Goal: Task Accomplishment & Management: Manage account settings

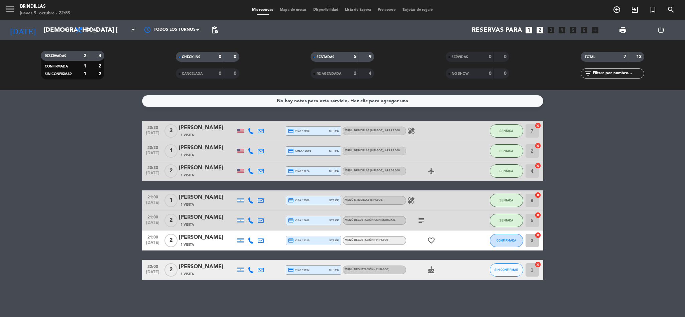
click at [190, 243] on span "1 Visita" at bounding box center [186, 244] width 13 height 5
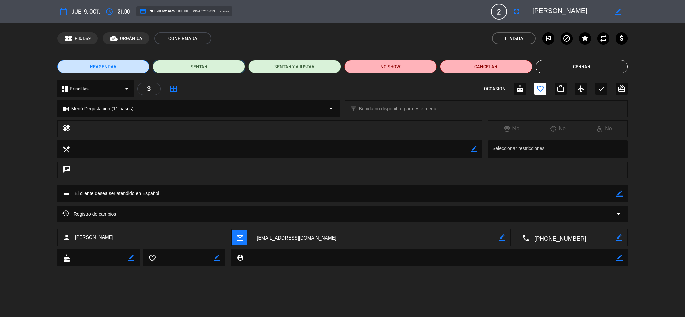
click at [231, 69] on button "SENTAR" at bounding box center [199, 66] width 92 height 13
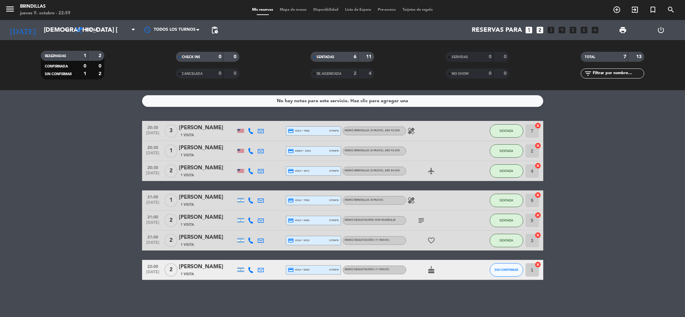
click at [192, 273] on span "1 Visita" at bounding box center [186, 274] width 13 height 5
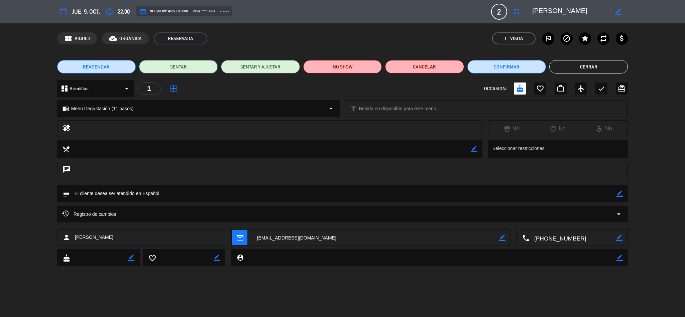
click at [180, 64] on button "SENTAR" at bounding box center [178, 66] width 79 height 13
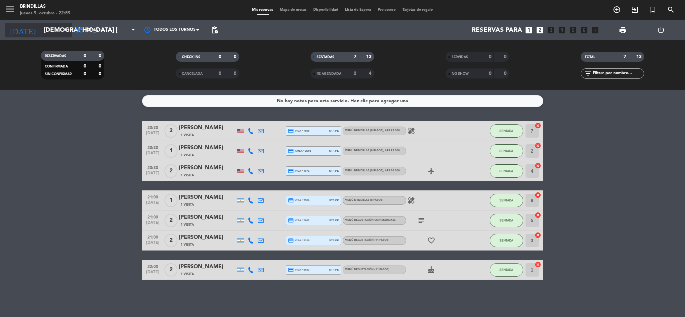
click at [58, 33] on input "[DEMOGRAPHIC_DATA] [DATE]" at bounding box center [80, 30] width 81 height 14
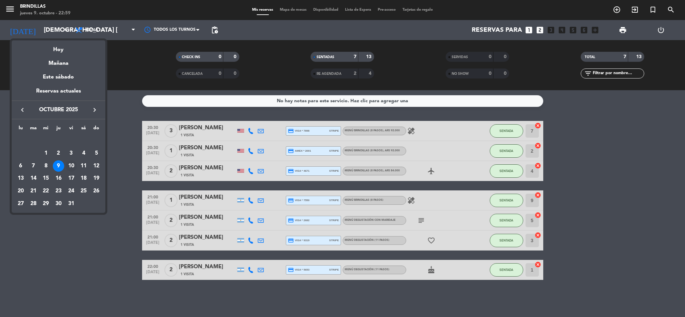
click at [73, 164] on div "10" at bounding box center [70, 165] width 11 height 11
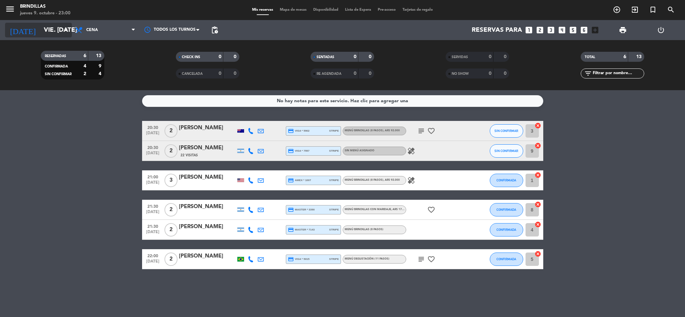
click at [52, 32] on input "vie. [DATE]" at bounding box center [80, 30] width 81 height 14
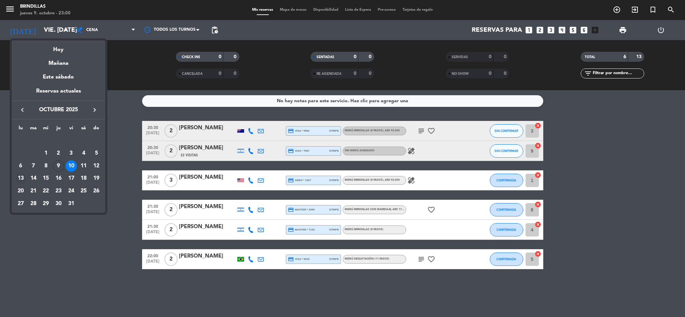
click at [15, 180] on div "13" at bounding box center [20, 178] width 11 height 11
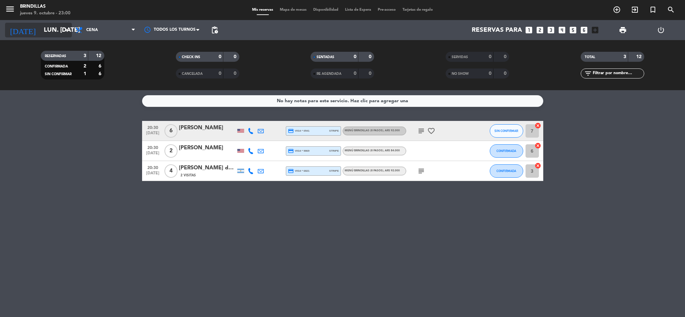
click at [46, 35] on input "lun. [DATE]" at bounding box center [80, 30] width 81 height 14
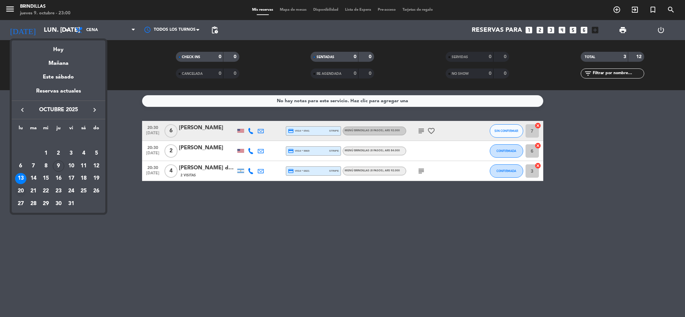
click at [20, 189] on div "20" at bounding box center [20, 190] width 11 height 11
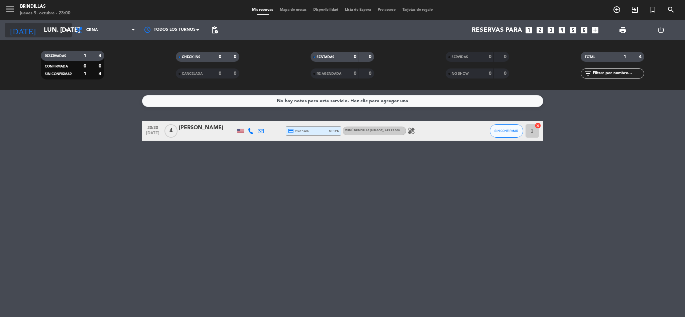
click at [43, 32] on input "lun. [DATE]" at bounding box center [80, 30] width 81 height 14
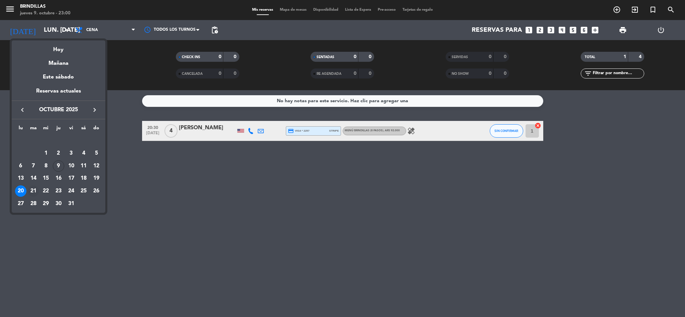
click at [32, 191] on div "21" at bounding box center [33, 190] width 11 height 11
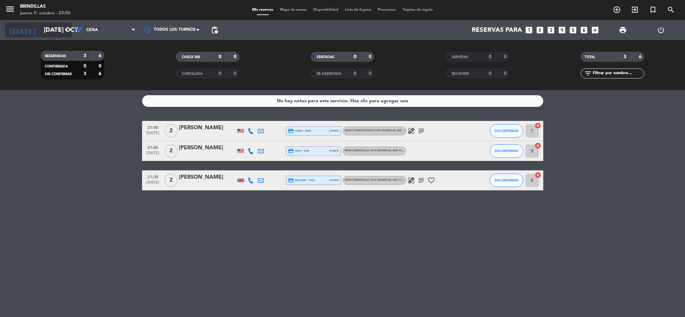
click at [50, 30] on input "[DATE] oct." at bounding box center [80, 30] width 81 height 14
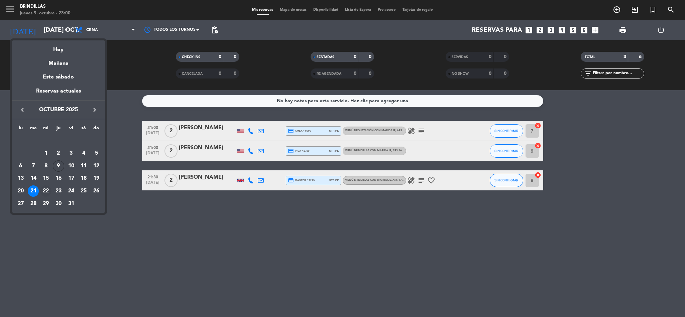
click at [47, 191] on div "22" at bounding box center [45, 190] width 11 height 11
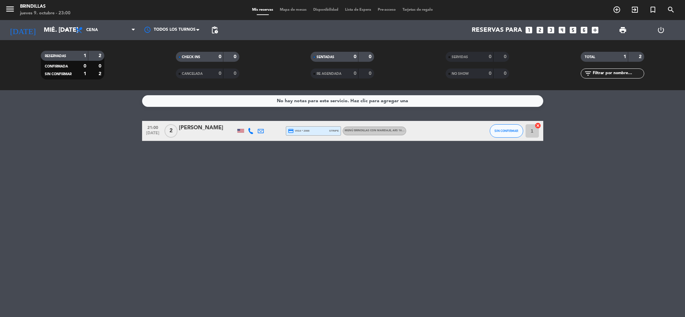
drag, startPoint x: 52, startPoint y: 33, endPoint x: 1, endPoint y: 174, distance: 149.8
click at [1, 174] on div "No hay notas para este servicio. Haz clic para agregar una 21:00 [DATE] 2 [PERS…" at bounding box center [342, 203] width 685 height 227
drag, startPoint x: 55, startPoint y: 27, endPoint x: 17, endPoint y: 156, distance: 134.2
click at [17, 156] on div "No hay notas para este servicio. Haz clic para agregar una 21:00 [DATE] 2 [PERS…" at bounding box center [342, 203] width 685 height 227
click at [59, 33] on input "mié. [DATE]" at bounding box center [80, 30] width 81 height 14
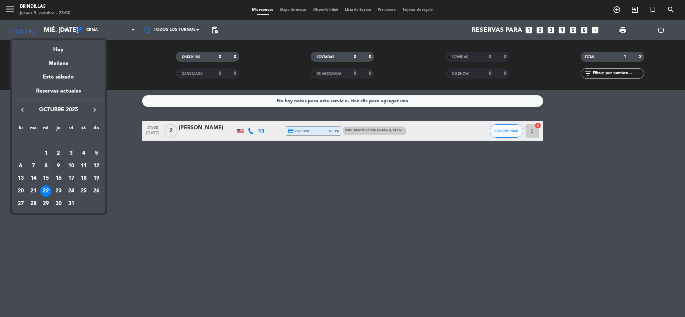
click at [62, 188] on div "23" at bounding box center [58, 190] width 11 height 11
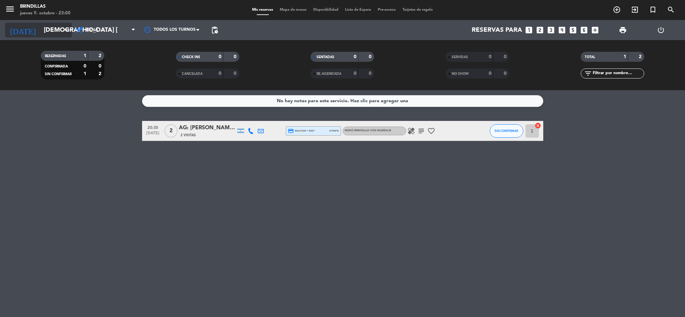
click at [45, 28] on input "[DEMOGRAPHIC_DATA] [DATE]" at bounding box center [80, 30] width 81 height 14
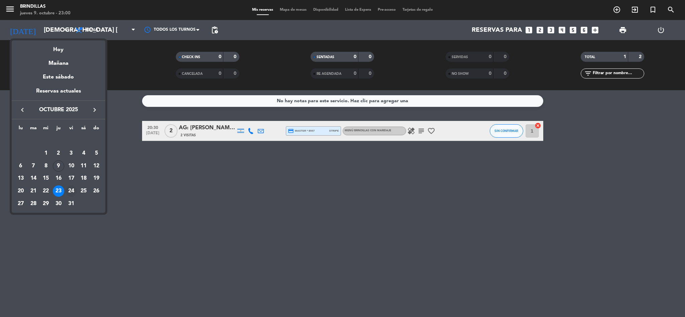
click at [68, 191] on div "24" at bounding box center [70, 190] width 11 height 11
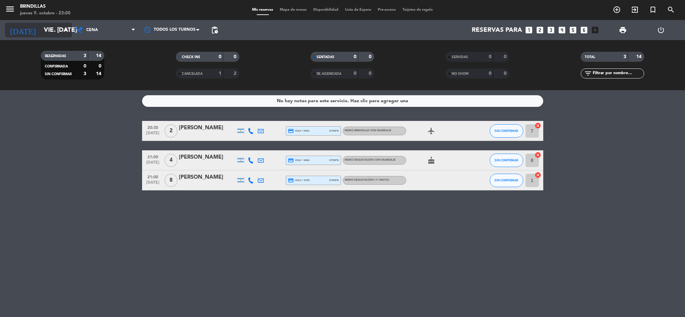
click at [45, 29] on input "vie. [DATE]" at bounding box center [80, 30] width 81 height 14
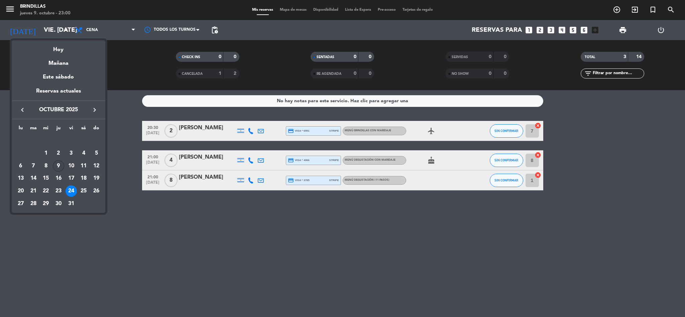
click at [58, 163] on div "9" at bounding box center [58, 165] width 11 height 11
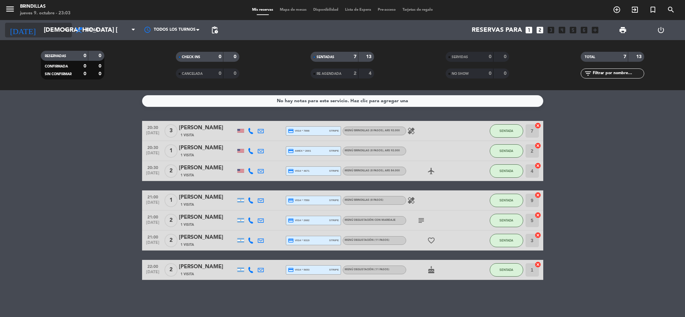
click at [63, 35] on input "[DEMOGRAPHIC_DATA] [DATE]" at bounding box center [80, 30] width 81 height 14
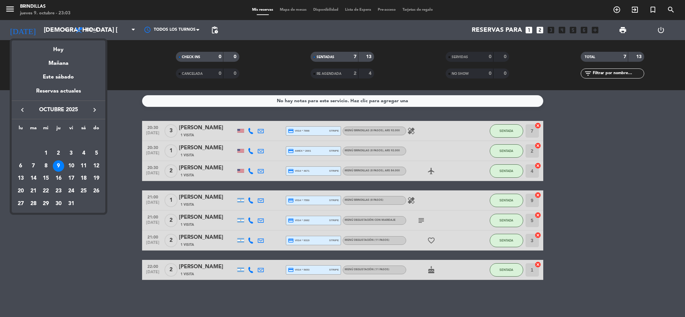
click at [98, 111] on icon "keyboard_arrow_right" at bounding box center [95, 110] width 8 height 8
click at [17, 152] on div "3" at bounding box center [20, 153] width 11 height 11
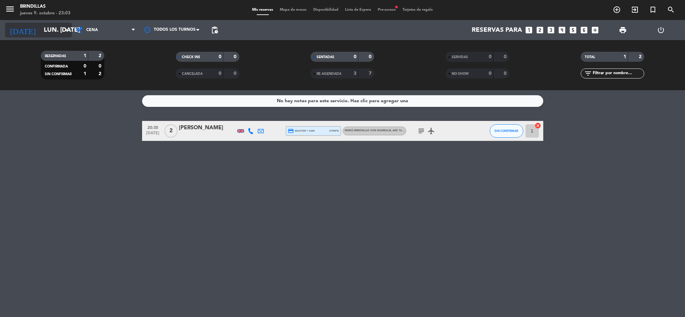
click at [54, 27] on input "lun. [DATE]" at bounding box center [80, 30] width 81 height 14
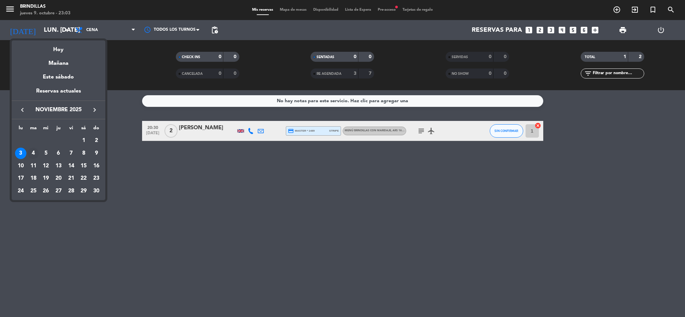
click at [32, 154] on div "4" at bounding box center [33, 153] width 11 height 11
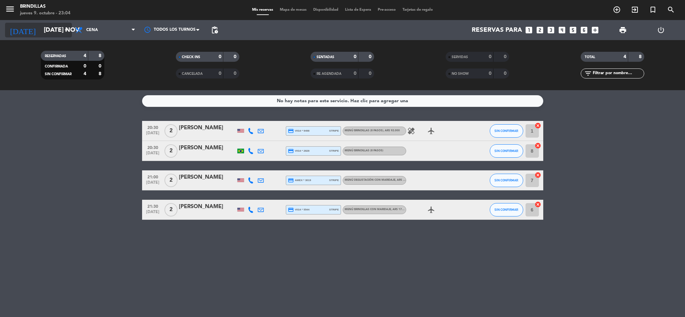
click at [40, 31] on input "[DATE] nov." at bounding box center [80, 30] width 81 height 14
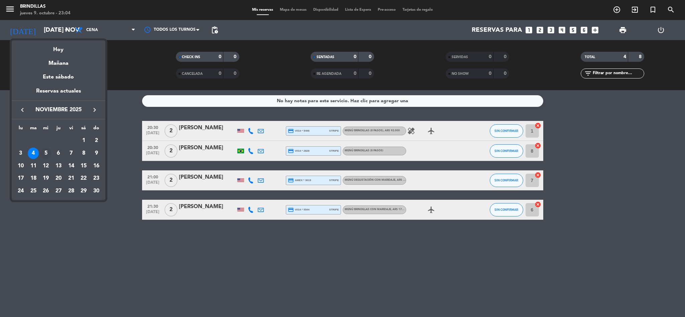
click at [46, 148] on div "5" at bounding box center [45, 153] width 11 height 11
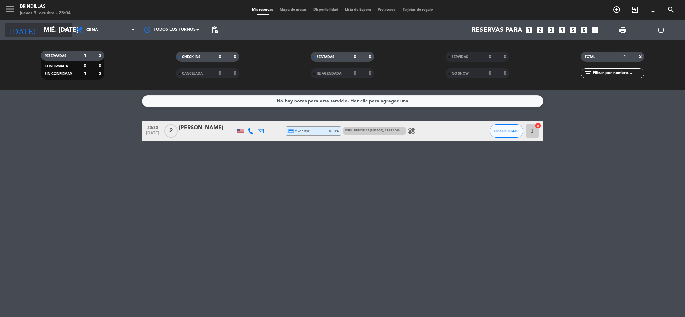
click at [45, 27] on input "mié. [DATE]" at bounding box center [80, 30] width 81 height 14
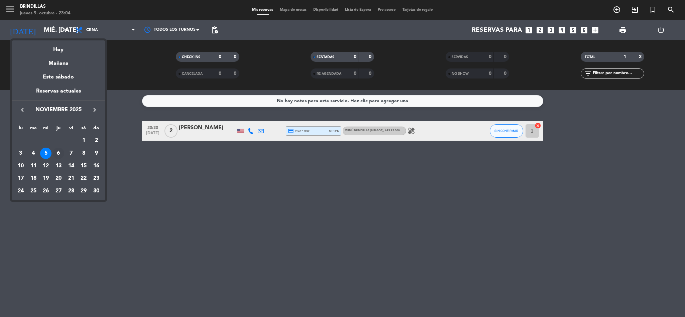
click at [58, 153] on div "6" at bounding box center [58, 153] width 11 height 11
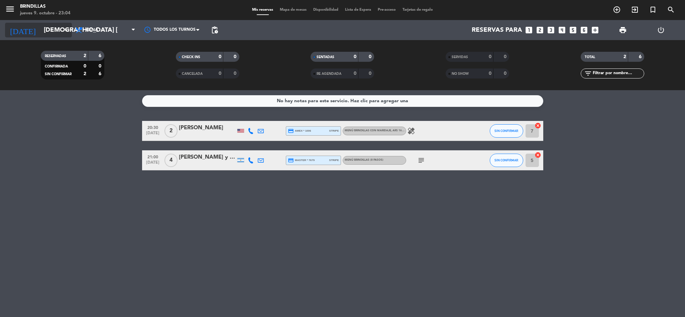
click at [42, 36] on input "[DEMOGRAPHIC_DATA] [DATE]" at bounding box center [80, 30] width 81 height 14
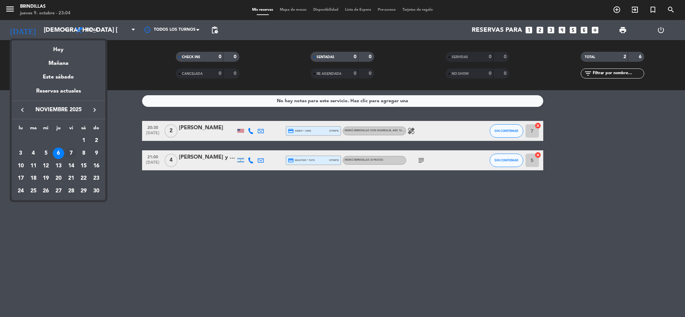
click at [73, 150] on div "7" at bounding box center [70, 153] width 11 height 11
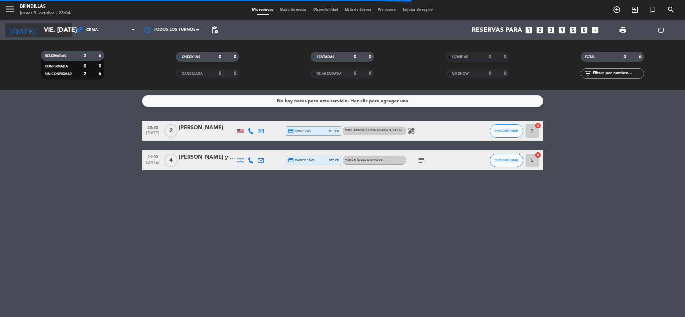
click at [40, 30] on input "vie. [DATE]" at bounding box center [80, 30] width 81 height 14
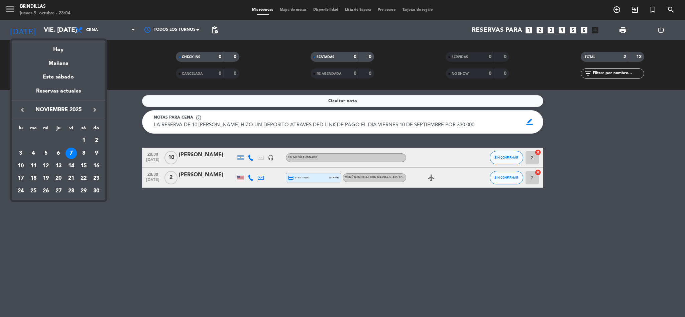
click at [25, 167] on div "10" at bounding box center [20, 165] width 11 height 11
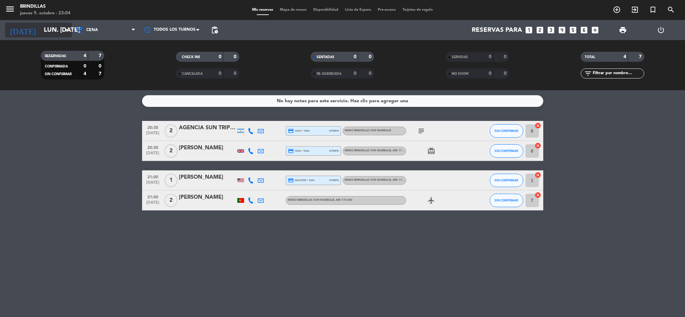
click at [51, 33] on input "lun. [DATE]" at bounding box center [80, 30] width 81 height 14
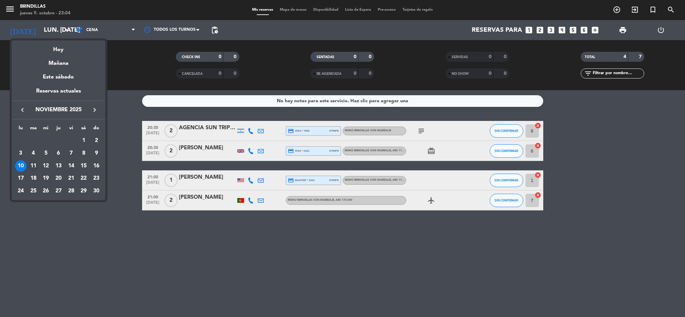
click at [32, 167] on div "11" at bounding box center [33, 165] width 11 height 11
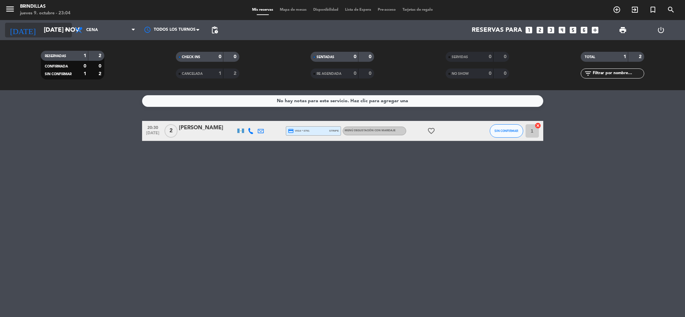
click at [50, 29] on input "[DATE] nov." at bounding box center [80, 30] width 81 height 14
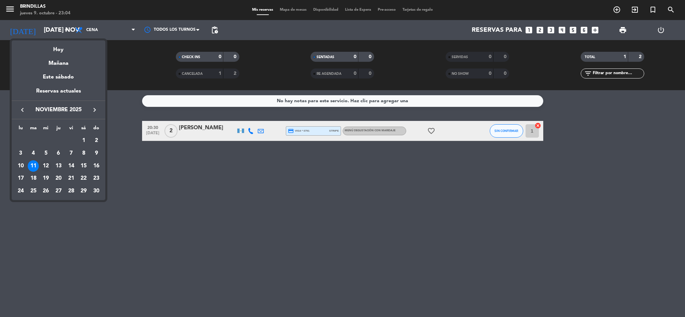
click at [45, 163] on div "12" at bounding box center [45, 165] width 11 height 11
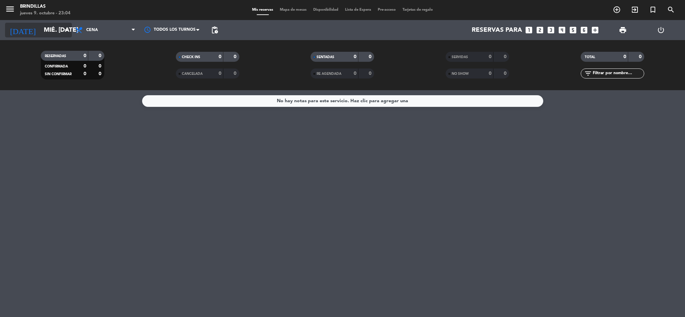
click at [54, 33] on input "mié. [DATE]" at bounding box center [80, 30] width 81 height 14
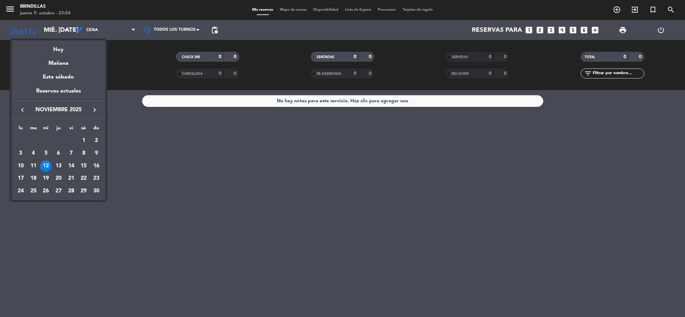
click at [57, 168] on div "13" at bounding box center [58, 165] width 11 height 11
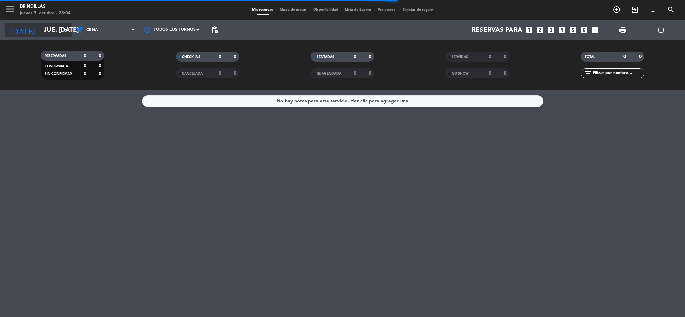
click at [50, 31] on input "jue. [DATE]" at bounding box center [80, 30] width 81 height 14
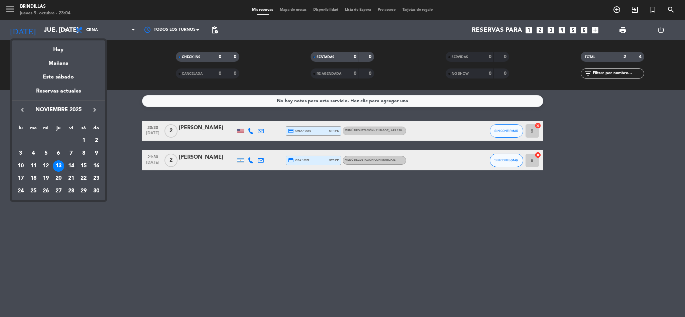
click at [70, 166] on div "14" at bounding box center [70, 165] width 11 height 11
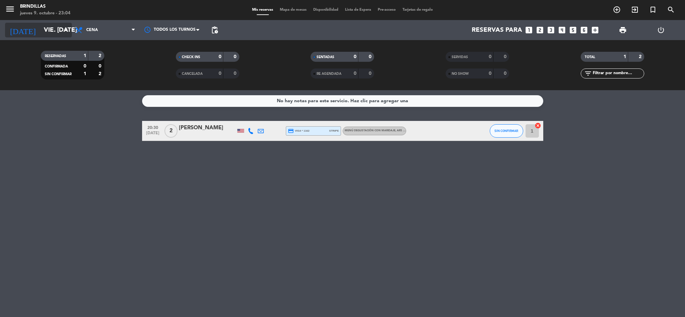
click at [48, 29] on input "vie. [DATE]" at bounding box center [80, 30] width 81 height 14
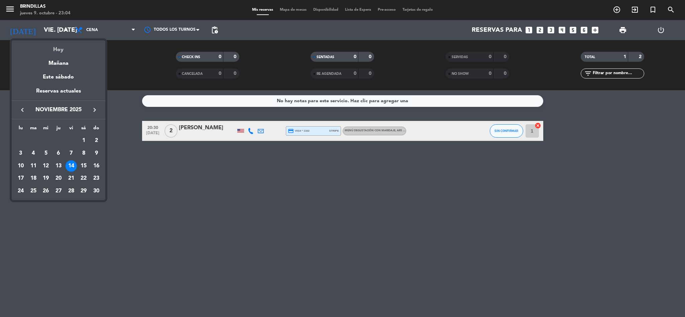
click at [61, 47] on div "Hoy" at bounding box center [59, 47] width 94 height 14
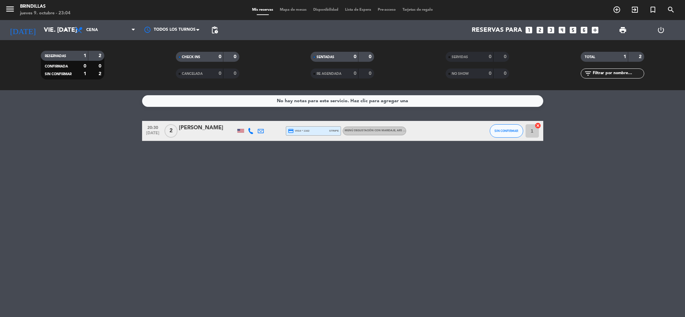
type input "[DEMOGRAPHIC_DATA] [DATE]"
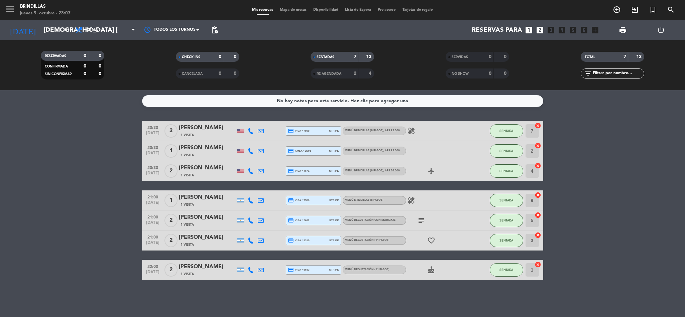
click at [61, 47] on div "RESERVADAS 0 0 CONFIRMADA 0 0 SIN CONFIRMAR 0 0" at bounding box center [72, 65] width 135 height 37
click at [47, 29] on input "[DEMOGRAPHIC_DATA] [DATE]" at bounding box center [80, 30] width 81 height 14
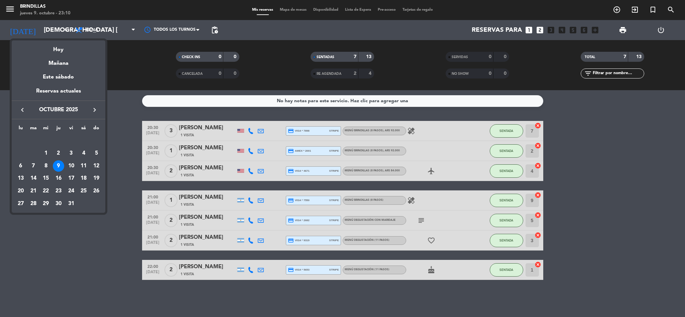
click at [189, 222] on div at bounding box center [342, 158] width 685 height 317
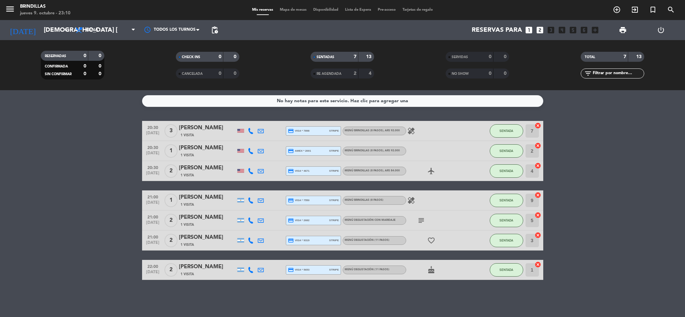
click at [222, 221] on div "[PERSON_NAME]" at bounding box center [207, 217] width 57 height 9
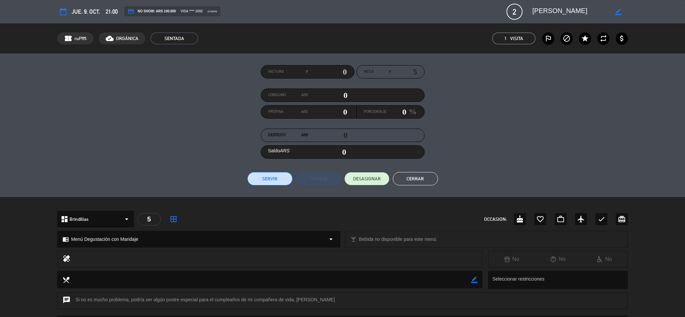
type input "[EMAIL_ADDRESS][DOMAIN_NAME]"
click at [427, 176] on button "Cerrar" at bounding box center [415, 178] width 45 height 13
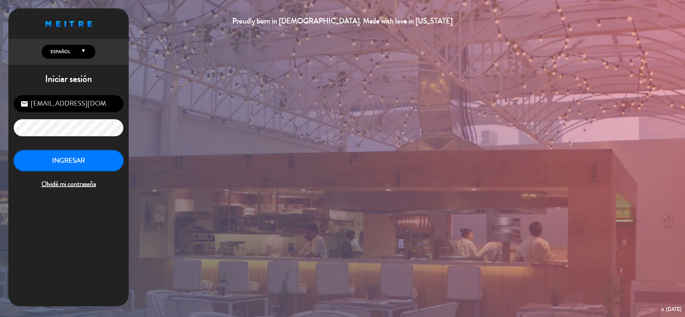
click at [104, 161] on button "INGRESAR" at bounding box center [69, 160] width 110 height 21
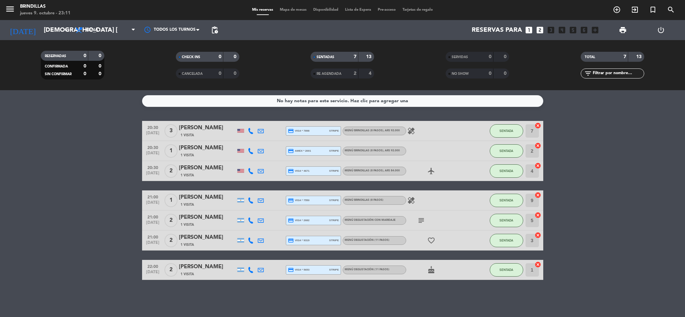
click at [221, 222] on div "1 Visita" at bounding box center [207, 225] width 57 height 6
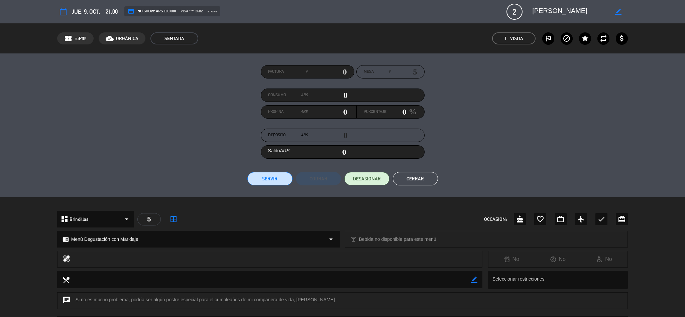
drag, startPoint x: 684, startPoint y: 14, endPoint x: 684, endPoint y: 138, distance: 123.3
click at [684, 138] on div "calendar_today jue. 9, oct. 21:00 credit_card NO SHOW: ARS 100.000 visa **** 26…" at bounding box center [342, 158] width 685 height 317
click at [684, 138] on div "Factura # Mesa # 5 Consumo ARS 0 Propina ARS 0 Porcentaje 0 % Depósito ARS 0 Sa…" at bounding box center [342, 125] width 685 height 144
click at [528, 37] on span "1 Visita" at bounding box center [513, 38] width 43 height 12
click at [583, 35] on icon "star" at bounding box center [585, 38] width 8 height 8
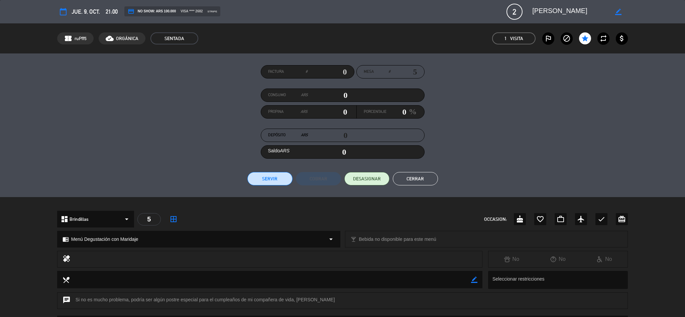
click at [420, 183] on button "Cerrar" at bounding box center [415, 178] width 45 height 13
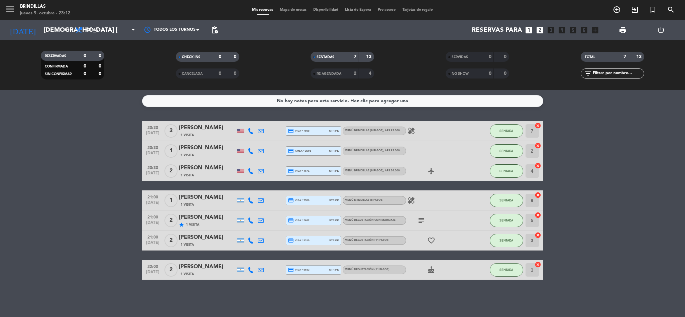
click at [201, 271] on div "[PERSON_NAME]" at bounding box center [207, 267] width 57 height 9
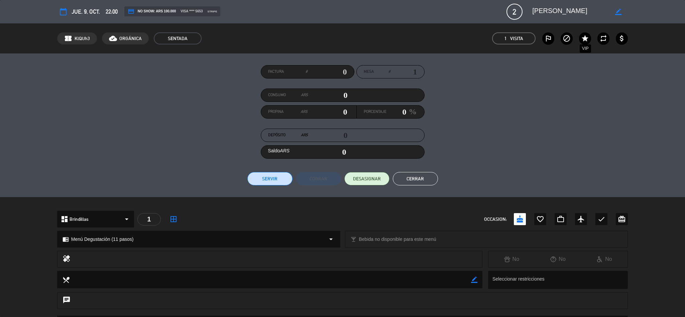
click at [588, 38] on icon "star" at bounding box center [585, 38] width 8 height 8
type input "[EMAIL_ADDRESS][DOMAIN_NAME]"
click at [413, 175] on button "Cerrar" at bounding box center [415, 178] width 45 height 13
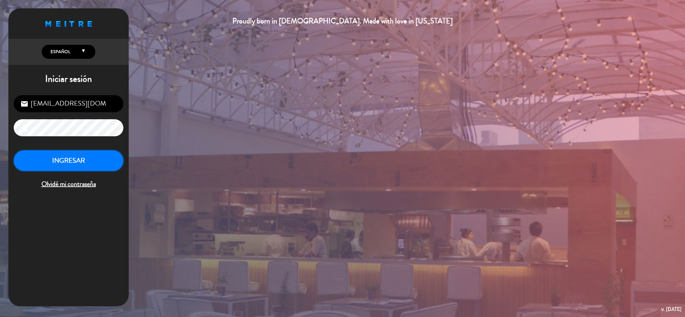
click at [69, 158] on button "INGRESAR" at bounding box center [69, 160] width 110 height 21
